Goal: Task Accomplishment & Management: Manage account settings

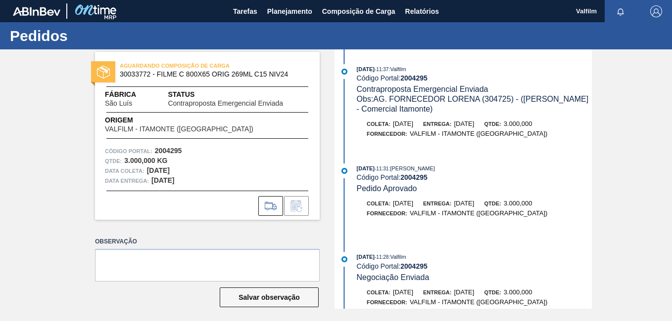
click at [645, 216] on div "AGUARDANDO COMPOSIÇÃO DE CARGA 30033772 - FILME C 800X65 ORIG 269ML C15 NIV24 F…" at bounding box center [336, 179] width 672 height 260
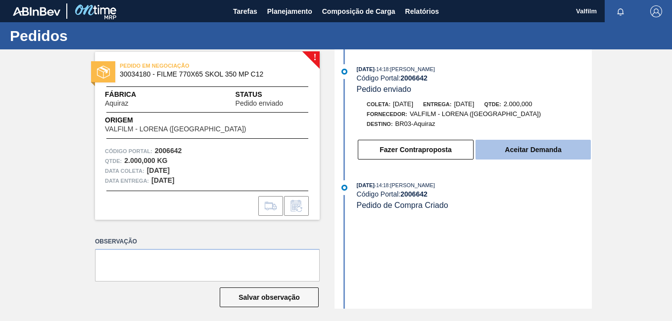
click at [513, 149] on button "Aceitar Demanda" at bounding box center [532, 150] width 115 height 20
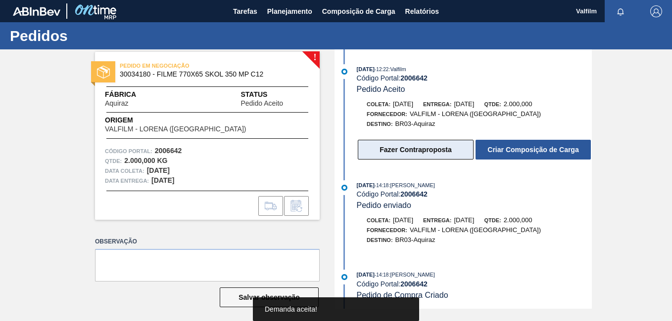
click at [409, 151] on button "Fazer Contraproposta" at bounding box center [416, 150] width 116 height 20
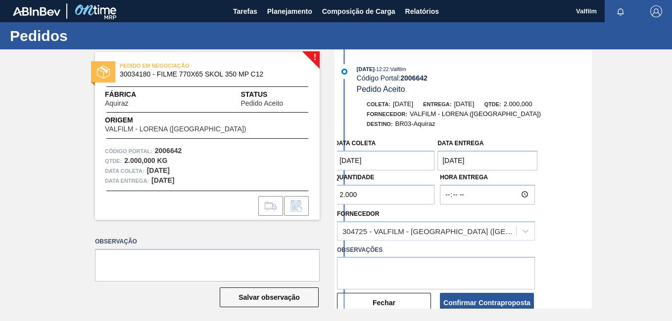
click at [366, 162] on coleta "11/09/2025" at bounding box center [384, 161] width 100 height 20
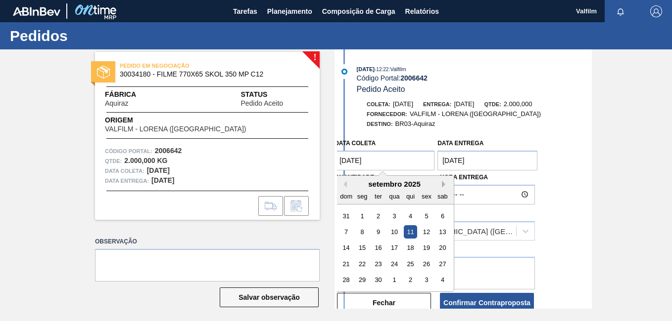
click at [443, 183] on button "Next Month" at bounding box center [445, 184] width 7 height 7
click at [443, 216] on div "4" at bounding box center [442, 216] width 13 height 13
type coleta "04/10/2025"
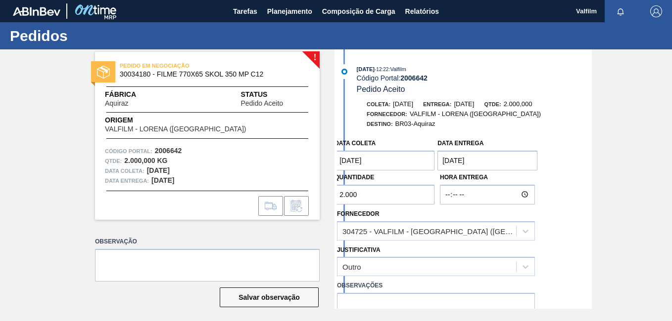
click at [477, 158] on entrega "14/09/2025" at bounding box center [487, 161] width 100 height 20
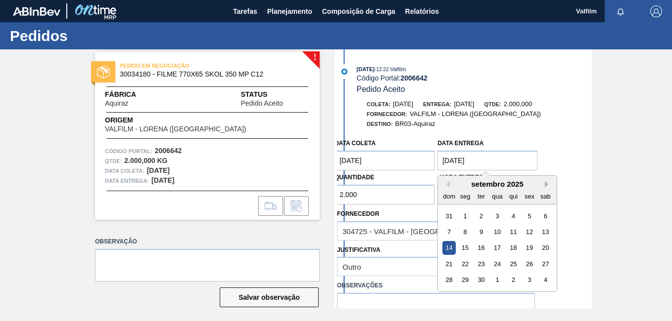
click at [546, 183] on button "Next Month" at bounding box center [548, 184] width 7 height 7
click at [458, 230] on div "6" at bounding box center [464, 232] width 13 height 13
type entrega "06/10/2025"
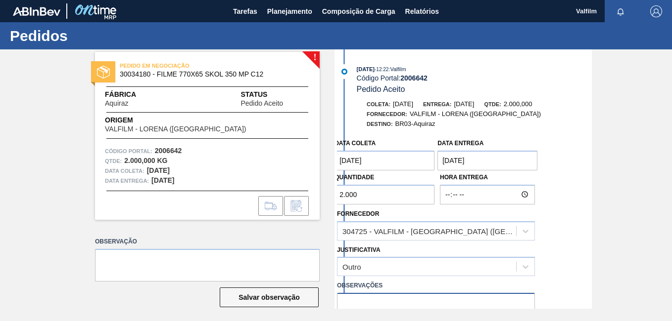
click at [396, 298] on textarea at bounding box center [436, 309] width 198 height 33
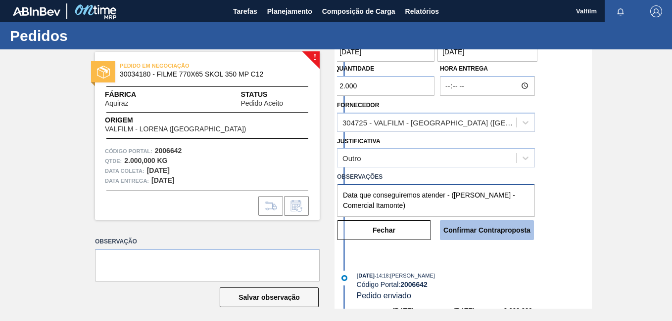
type textarea "Data que conseguiremos atender - ([PERSON_NAME] - Comercial Itamonte)"
click at [503, 227] on button "Confirmar Contraproposta" at bounding box center [487, 231] width 94 height 20
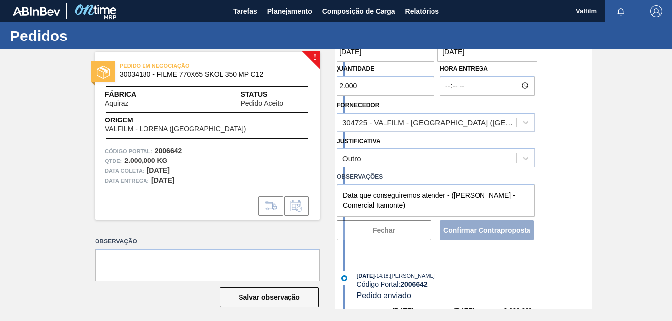
scroll to position [208, 0]
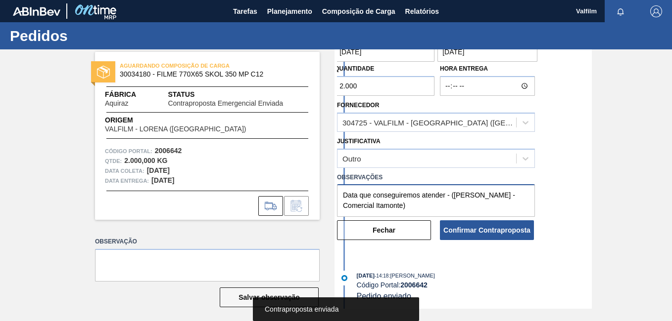
drag, startPoint x: 413, startPoint y: 209, endPoint x: 319, endPoint y: 175, distance: 100.4
click at [315, 160] on div "AGUARDANDO COMPOSIÇÃO DE CARGA 30034180 - FILME 770X65 SKOL 350 MP C12 Fábrica …" at bounding box center [336, 179] width 672 height 260
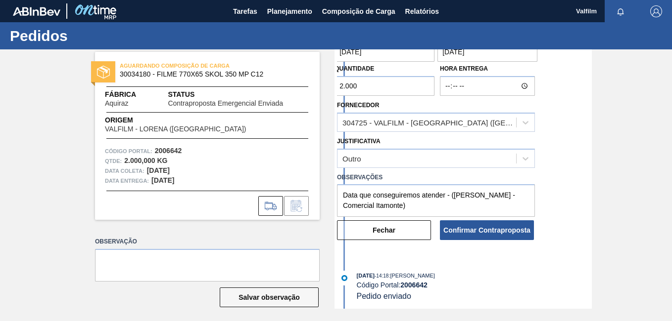
click at [403, 238] on button "Fechar" at bounding box center [384, 231] width 94 height 20
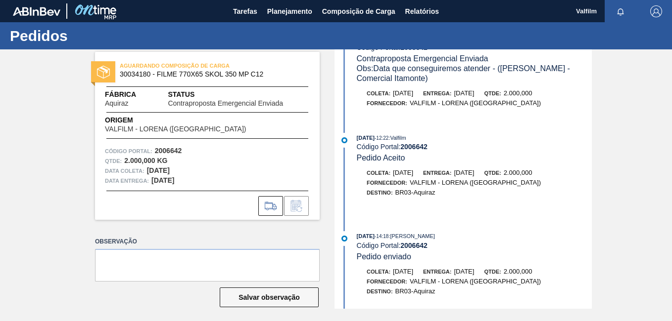
scroll to position [0, 0]
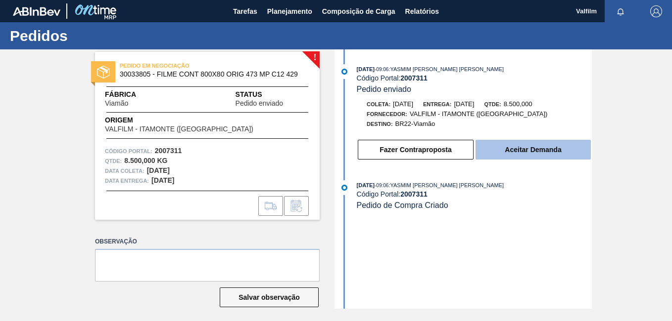
click at [512, 158] on button "Aceitar Demanda" at bounding box center [532, 150] width 115 height 20
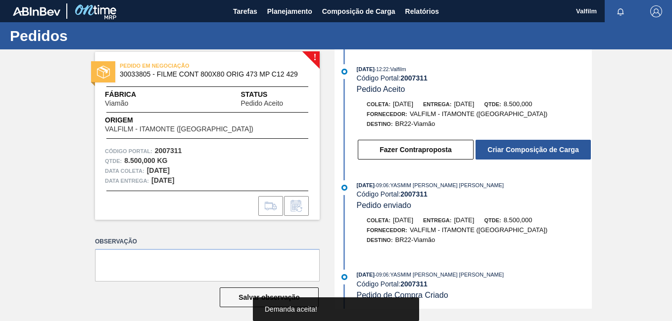
click at [413, 156] on button "Fazer Contraproposta" at bounding box center [416, 150] width 116 height 20
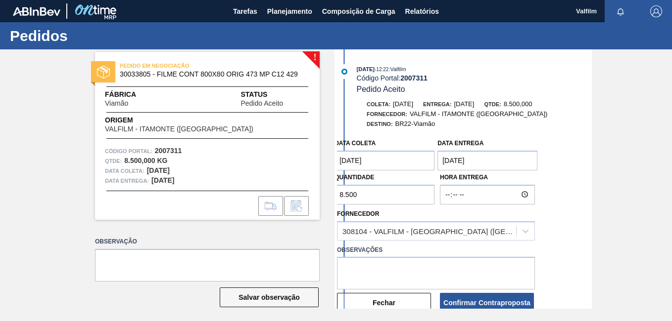
click at [384, 158] on coleta "[DATE]" at bounding box center [384, 161] width 100 height 20
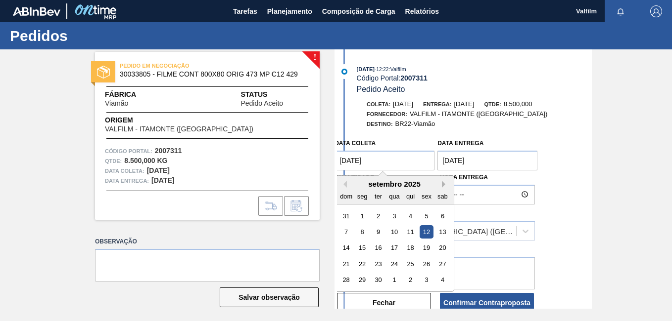
click at [445, 185] on button "Next Month" at bounding box center [445, 184] width 7 height 7
click at [380, 282] on div "28" at bounding box center [377, 280] width 13 height 13
type coleta "[DATE]"
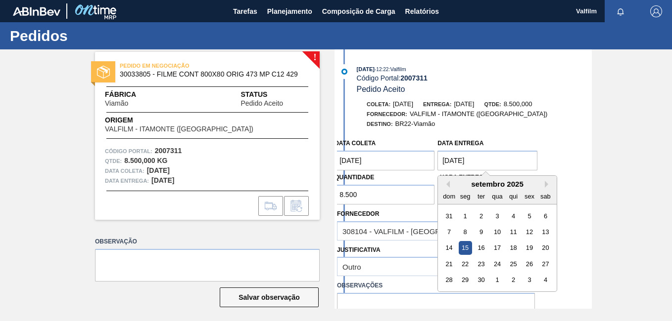
click at [461, 159] on entrega "[DATE]" at bounding box center [487, 161] width 100 height 20
click at [485, 275] on div "30" at bounding box center [480, 280] width 13 height 13
type entrega "[DATE]"
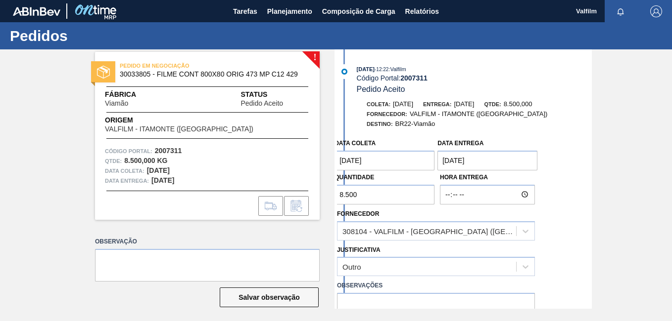
click at [351, 156] on coleta "[DATE]" at bounding box center [384, 161] width 100 height 20
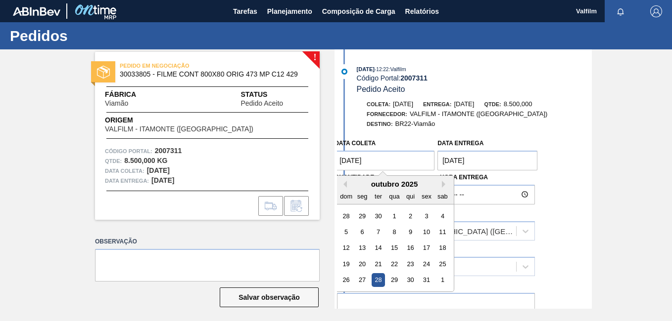
click at [347, 187] on div "outubro 2025" at bounding box center [394, 184] width 119 height 8
click at [342, 185] on button "Previous Month" at bounding box center [343, 184] width 7 height 7
click at [349, 279] on div "28" at bounding box center [345, 280] width 13 height 13
type coleta "[DATE]"
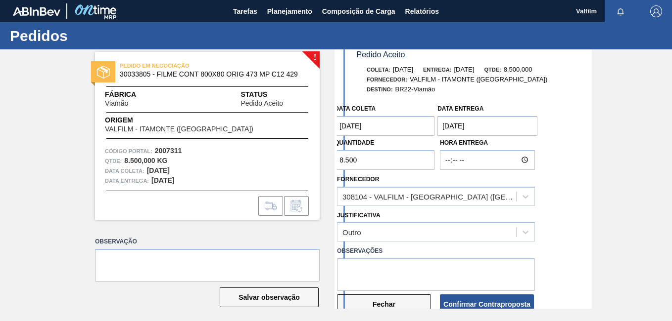
scroll to position [49, 0]
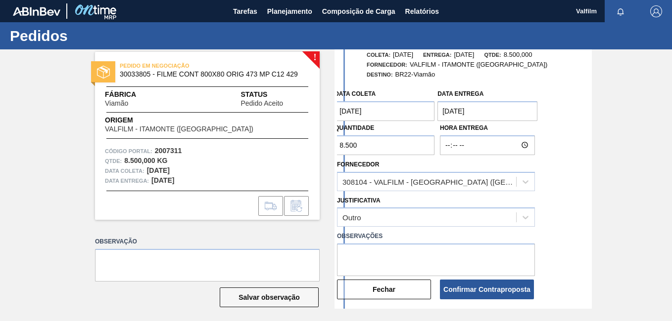
click at [370, 241] on label "Observações" at bounding box center [436, 236] width 198 height 14
click at [379, 252] on textarea at bounding box center [436, 260] width 198 height 33
paste textarea "Data que conseguiremos atender - ([PERSON_NAME] - Comercial Itamonte)"
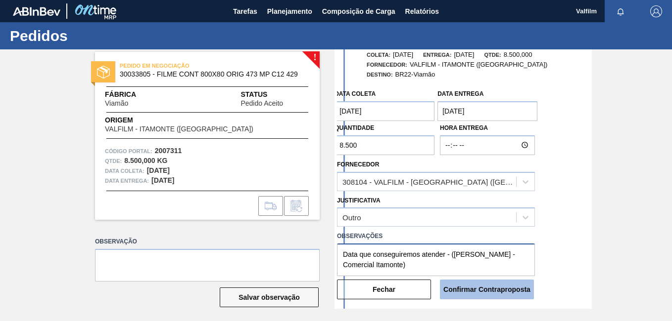
type textarea "Data que conseguiremos atender - ([PERSON_NAME] - Comercial Itamonte)"
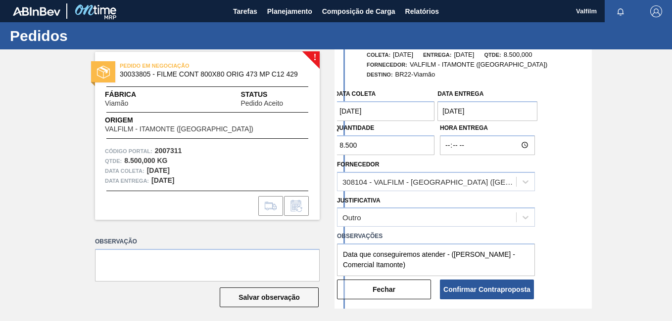
click at [492, 292] on button "Confirmar Contraproposta" at bounding box center [487, 290] width 94 height 20
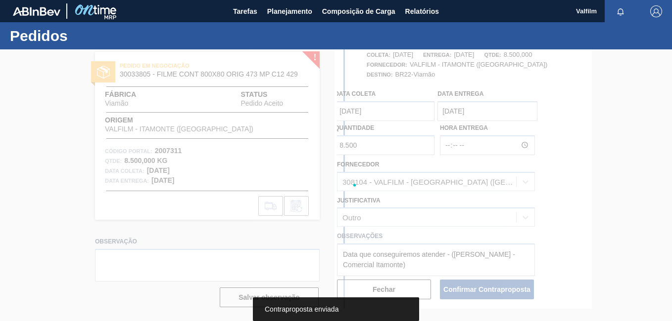
scroll to position [149, 0]
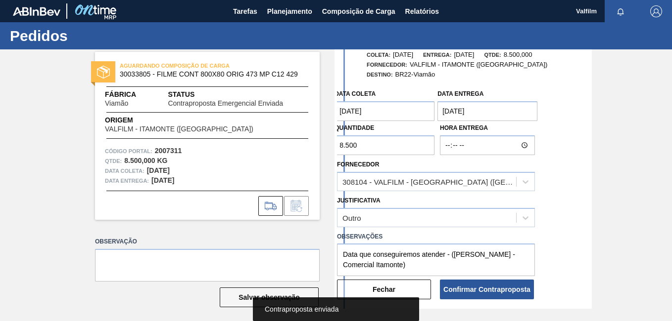
click at [401, 282] on button "Fechar" at bounding box center [384, 290] width 94 height 20
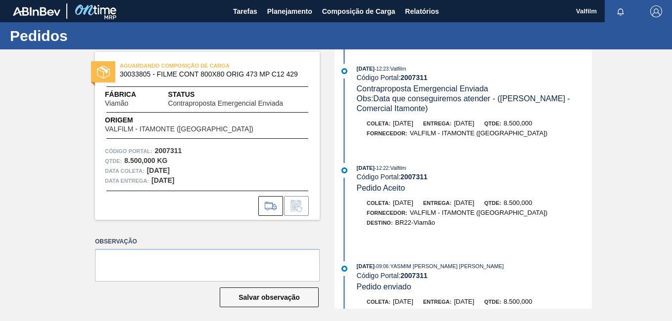
scroll to position [0, 0]
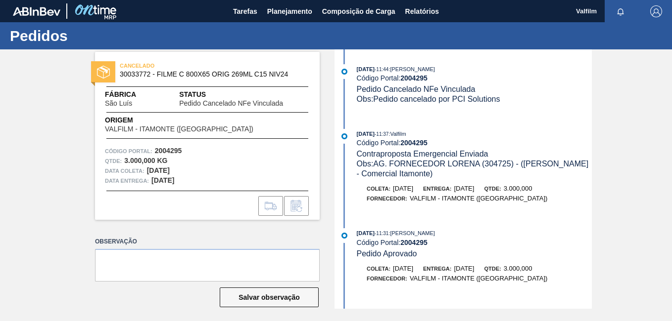
click at [616, 123] on div "CANCELADO 30033772 - FILME C 800X65 ORIG 269ML C15 NIV24 Fábrica São Luís Statu…" at bounding box center [336, 179] width 672 height 260
click at [613, 133] on div "CANCELADO 30033772 - FILME C 800X65 ORIG 269ML C15 NIV24 Fábrica São Luís Statu…" at bounding box center [336, 179] width 672 height 260
